Goal: Task Accomplishment & Management: Manage account settings

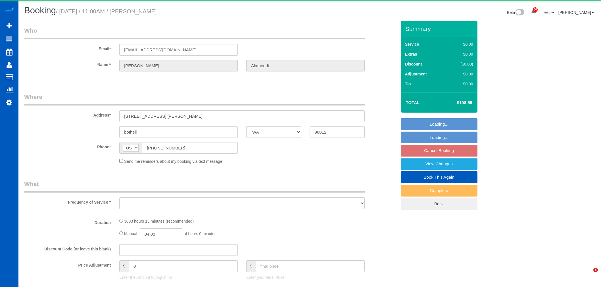
select select "WA"
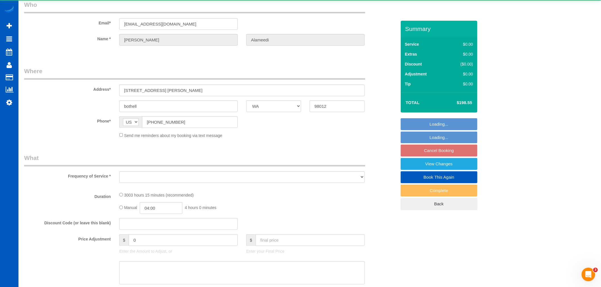
select select "object:65757"
select select "1501"
select select "3"
select select "spot117"
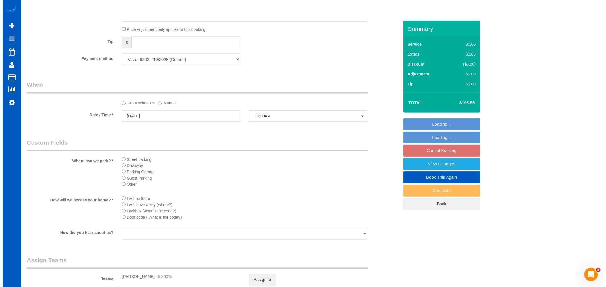
scroll to position [473, 0]
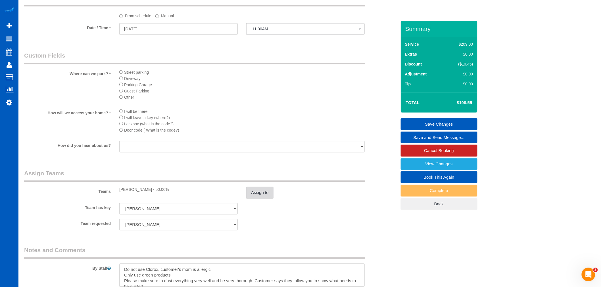
click at [265, 199] on button "Assign to" at bounding box center [259, 193] width 27 height 12
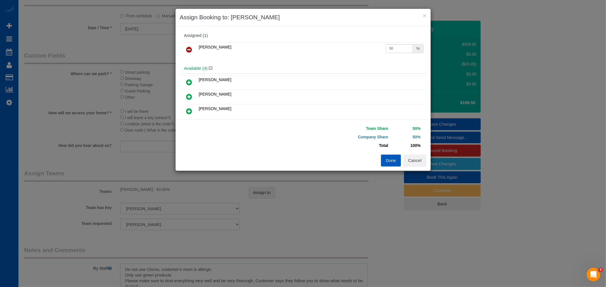
click at [192, 43] on table "[PERSON_NAME] 50 %" at bounding box center [303, 50] width 244 height 14
click at [191, 48] on icon at bounding box center [189, 49] width 6 height 7
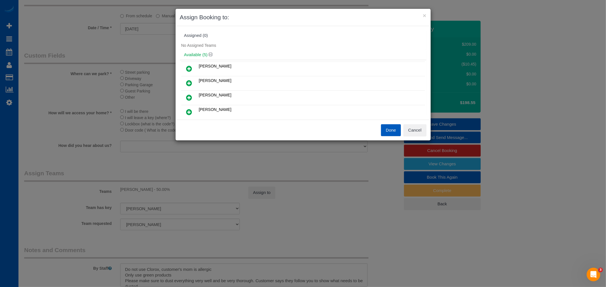
click at [193, 113] on link at bounding box center [189, 112] width 13 height 11
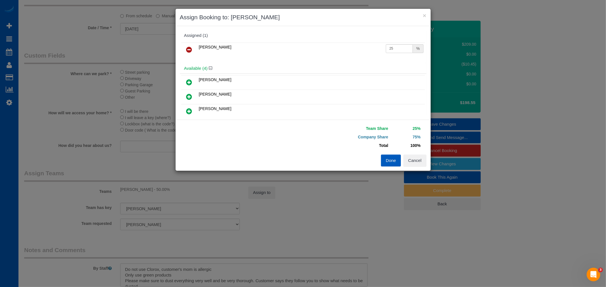
scroll to position [32, 0]
click at [188, 96] on icon at bounding box center [189, 94] width 6 height 7
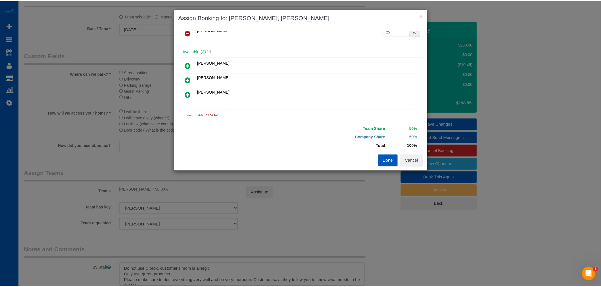
scroll to position [0, 0]
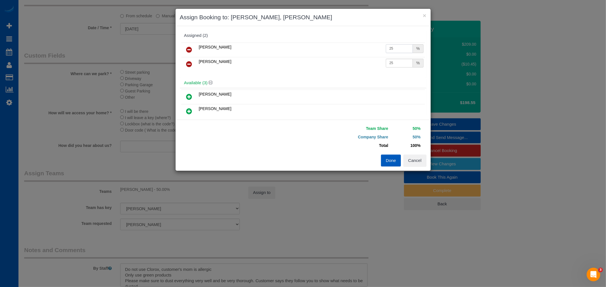
drag, startPoint x: 387, startPoint y: 46, endPoint x: 399, endPoint y: 52, distance: 12.8
click at [399, 52] on input "25" at bounding box center [399, 48] width 27 height 9
type input "28"
click at [390, 64] on input "25" at bounding box center [399, 63] width 27 height 9
drag, startPoint x: 386, startPoint y: 64, endPoint x: 391, endPoint y: 64, distance: 5.1
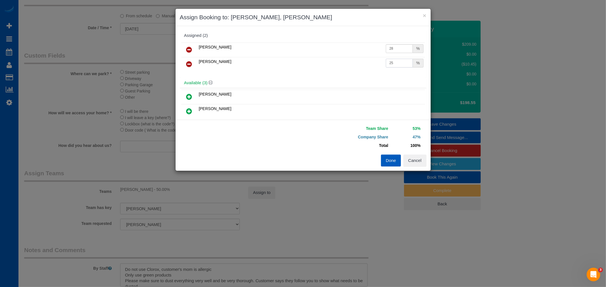
click at [391, 64] on input "25" at bounding box center [399, 63] width 27 height 9
type input "28"
click at [393, 158] on button "Done" at bounding box center [391, 161] width 20 height 12
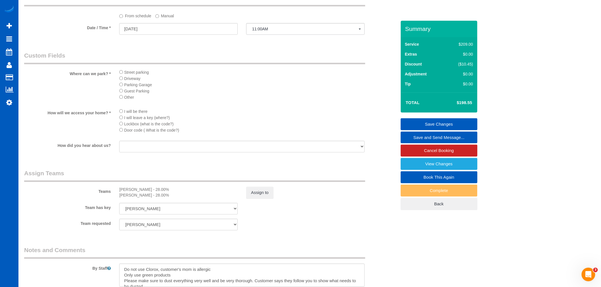
click at [423, 120] on link "Save Changes" at bounding box center [439, 124] width 77 height 12
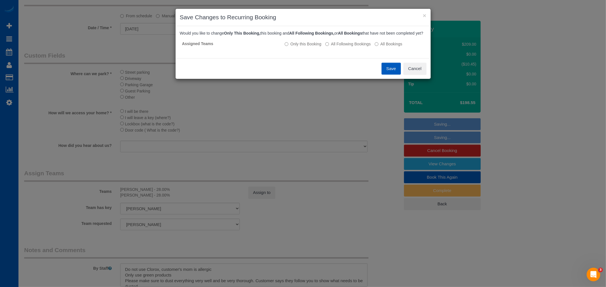
click at [392, 70] on button "Save" at bounding box center [390, 69] width 19 height 12
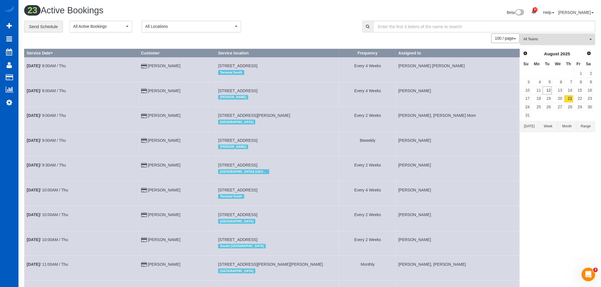
click at [547, 35] on button "All Teams" at bounding box center [557, 39] width 75 height 12
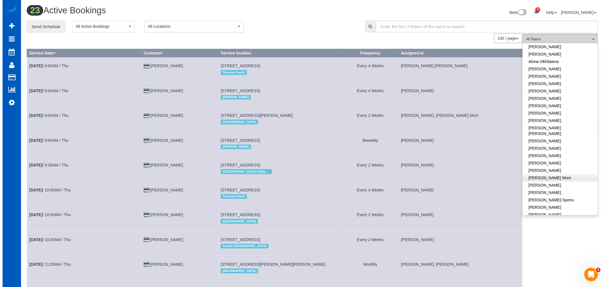
scroll to position [32, 0]
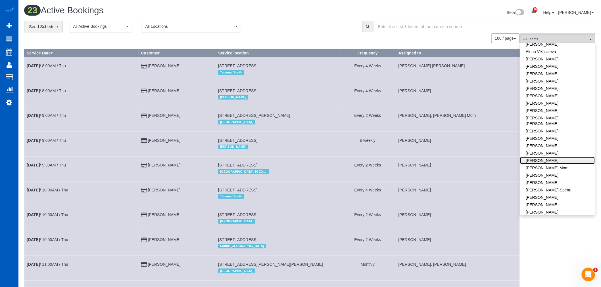
click at [546, 157] on link "[PERSON_NAME]" at bounding box center [557, 160] width 75 height 7
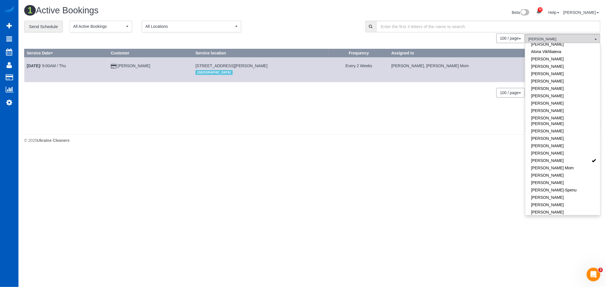
click at [287, 170] on body "30 Beta Your Notifications You have 0 alerts × You have 4 to charge for [DATE] …" at bounding box center [303, 143] width 606 height 287
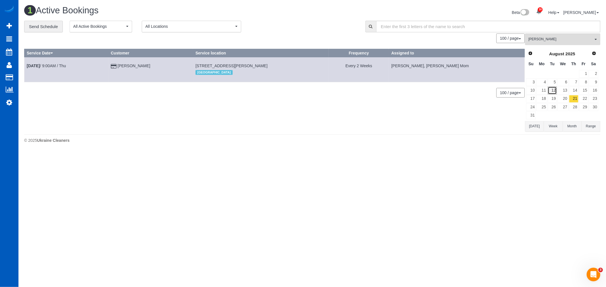
click at [551, 92] on link "12" at bounding box center [551, 91] width 9 height 8
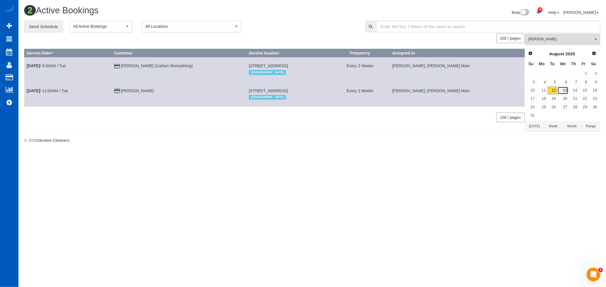
click at [564, 90] on link "13" at bounding box center [562, 91] width 11 height 8
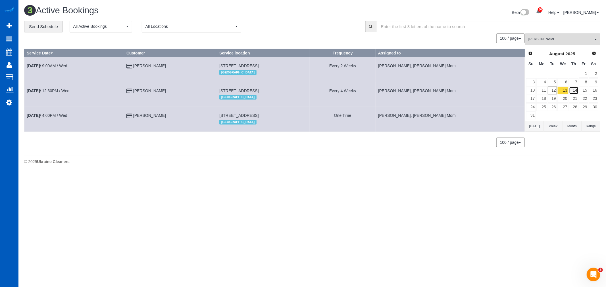
click at [570, 93] on link "14" at bounding box center [573, 91] width 9 height 8
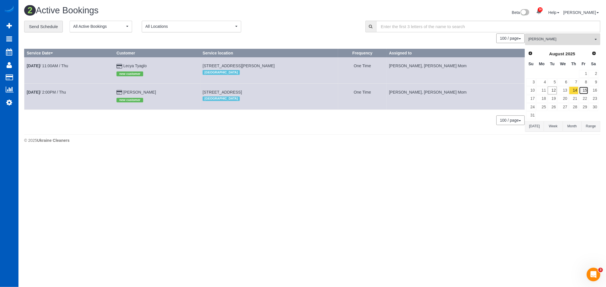
click at [583, 93] on link "15" at bounding box center [583, 91] width 9 height 8
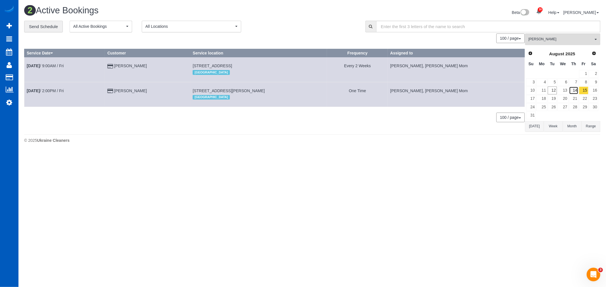
click at [570, 87] on link "14" at bounding box center [573, 91] width 9 height 8
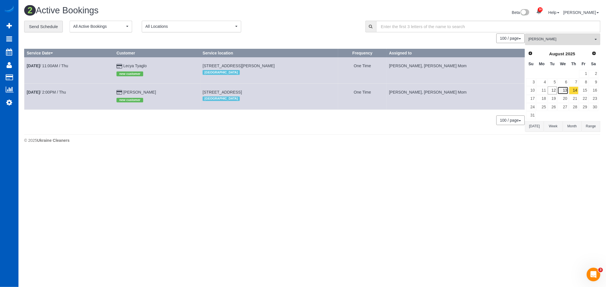
click at [560, 91] on link "13" at bounding box center [562, 91] width 11 height 8
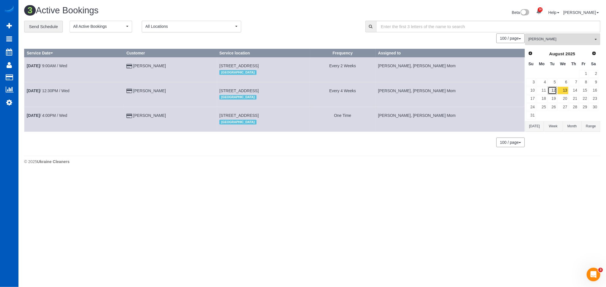
click at [551, 91] on link "12" at bounding box center [551, 91] width 9 height 8
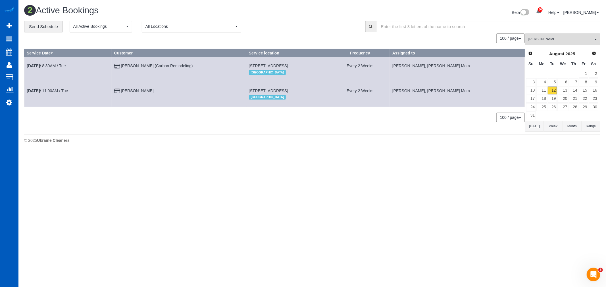
drag, startPoint x: 548, startPoint y: 83, endPoint x: 283, endPoint y: 137, distance: 270.5
click at [283, 137] on footer "© 2025 Ukraine Cleaners" at bounding box center [312, 140] width 576 height 11
click at [562, 93] on link "13" at bounding box center [562, 91] width 11 height 8
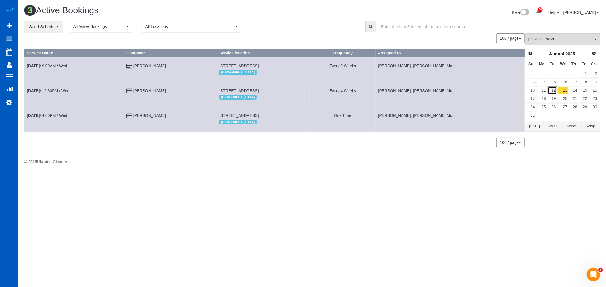
click at [552, 90] on link "12" at bounding box center [551, 91] width 9 height 8
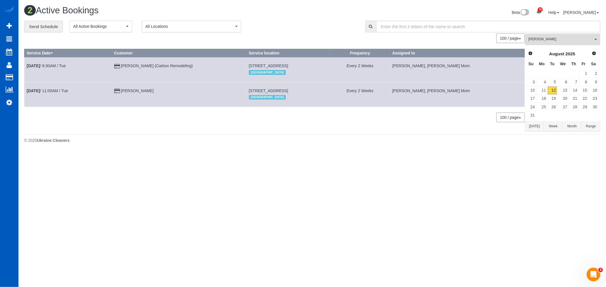
click at [543, 43] on button "[PERSON_NAME] All Teams" at bounding box center [562, 39] width 75 height 12
